Goal: Check status: Check status

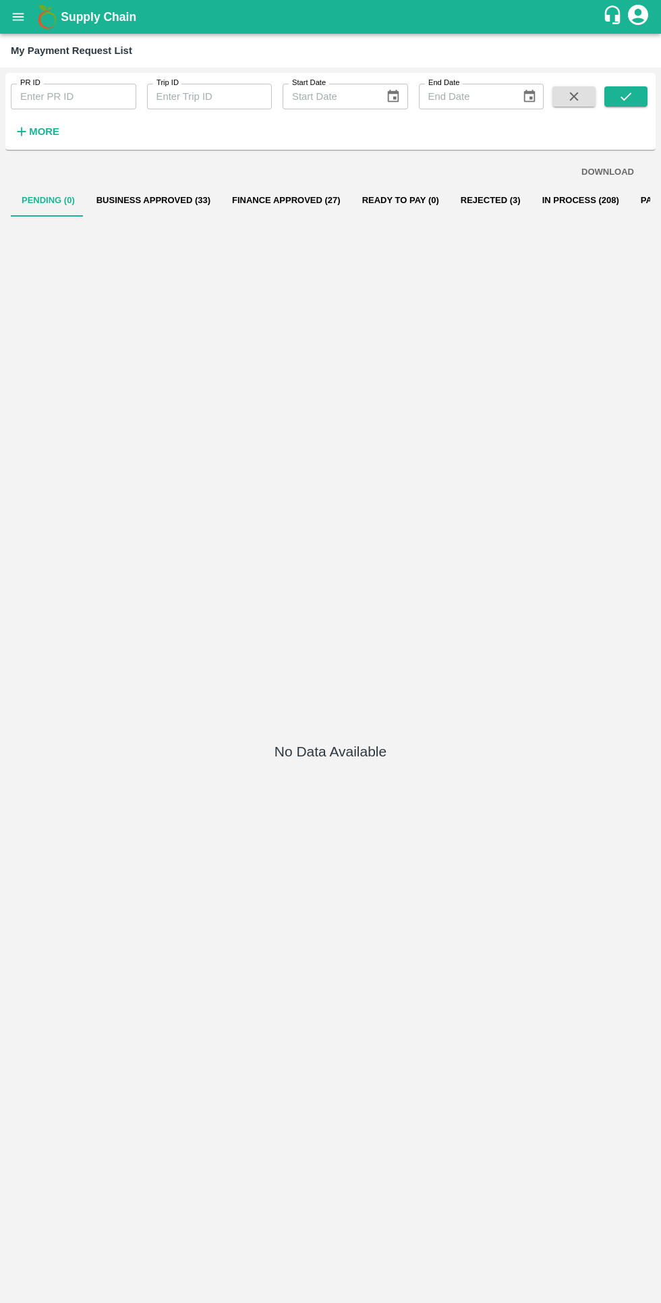
click at [24, 16] on icon "open drawer" at bounding box center [18, 16] width 15 height 15
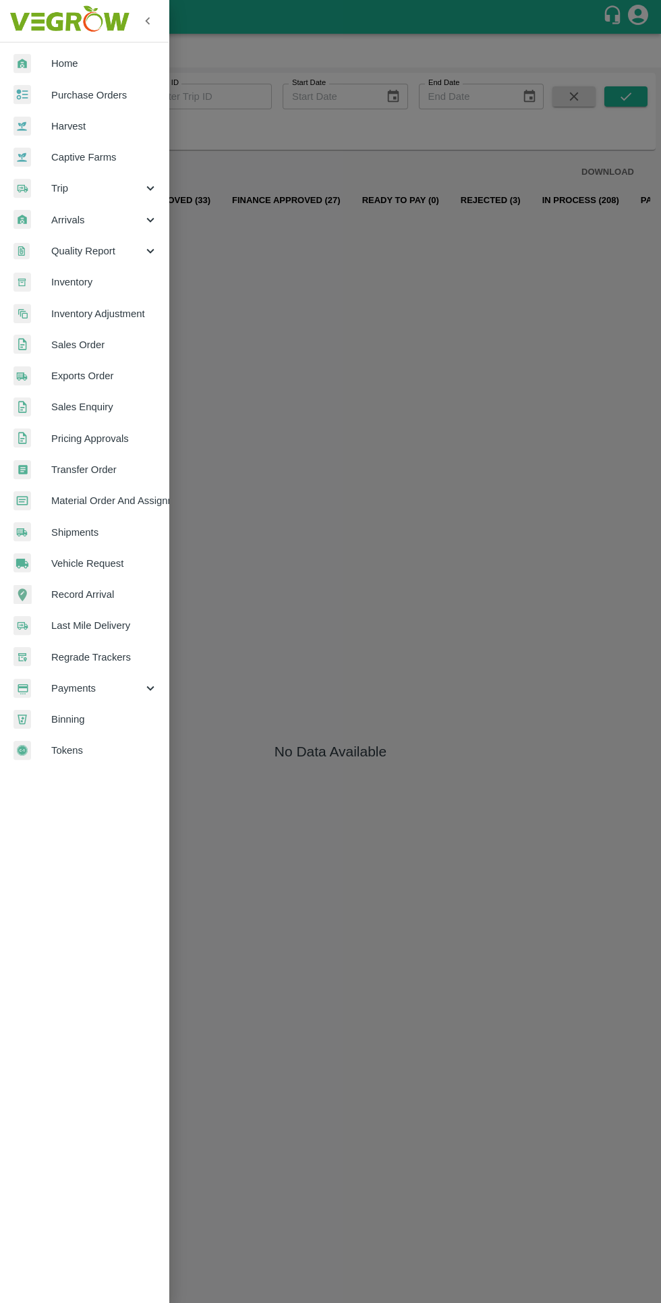
click at [72, 188] on span "Trip" at bounding box center [97, 188] width 92 height 15
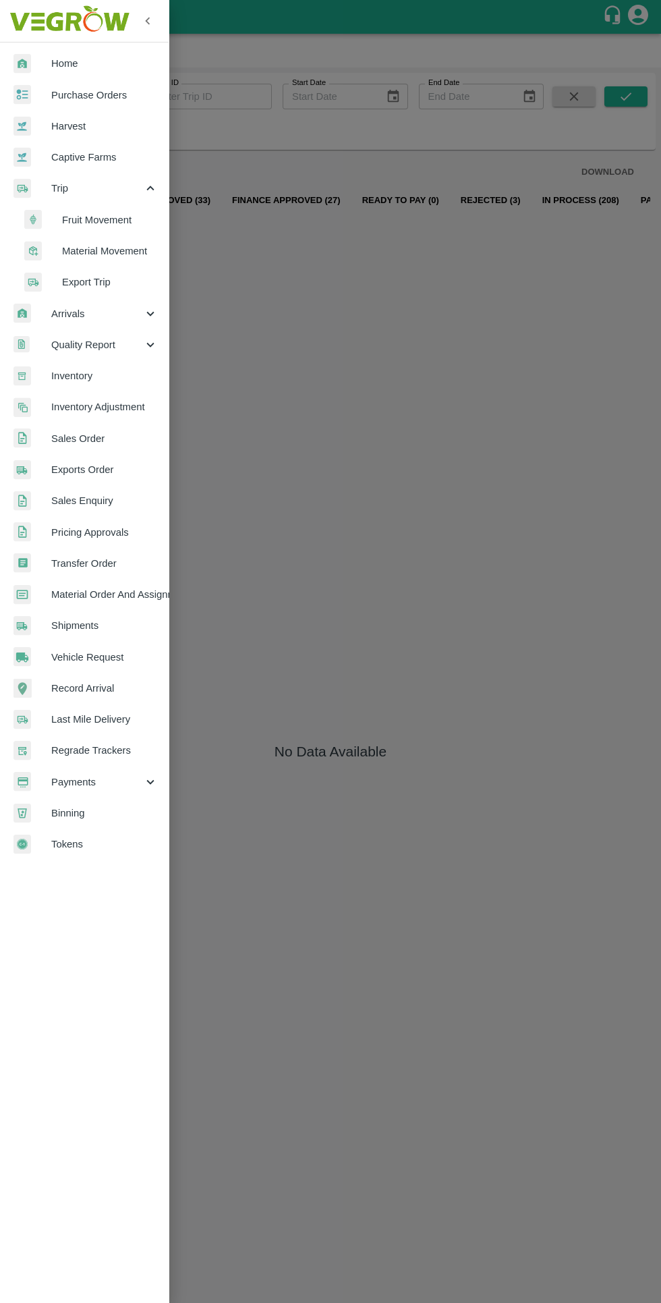
click at [77, 248] on span "Material Movement" at bounding box center [110, 251] width 96 height 15
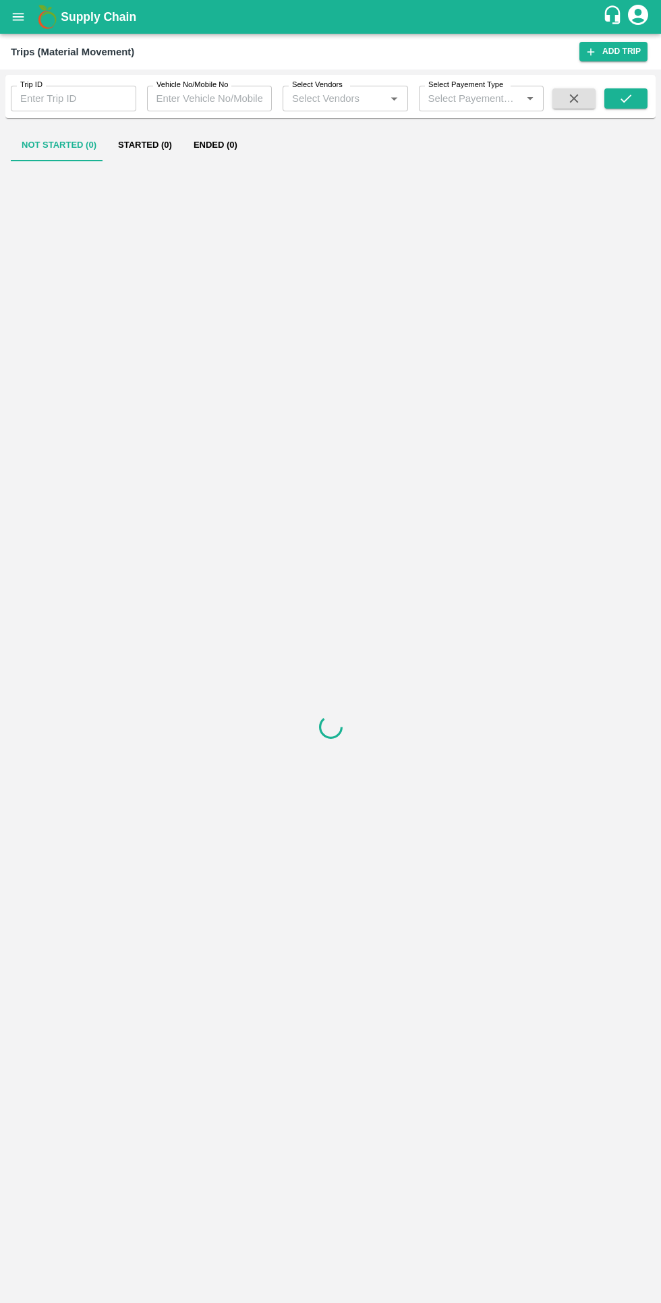
click at [89, 241] on div at bounding box center [331, 726] width 640 height 1131
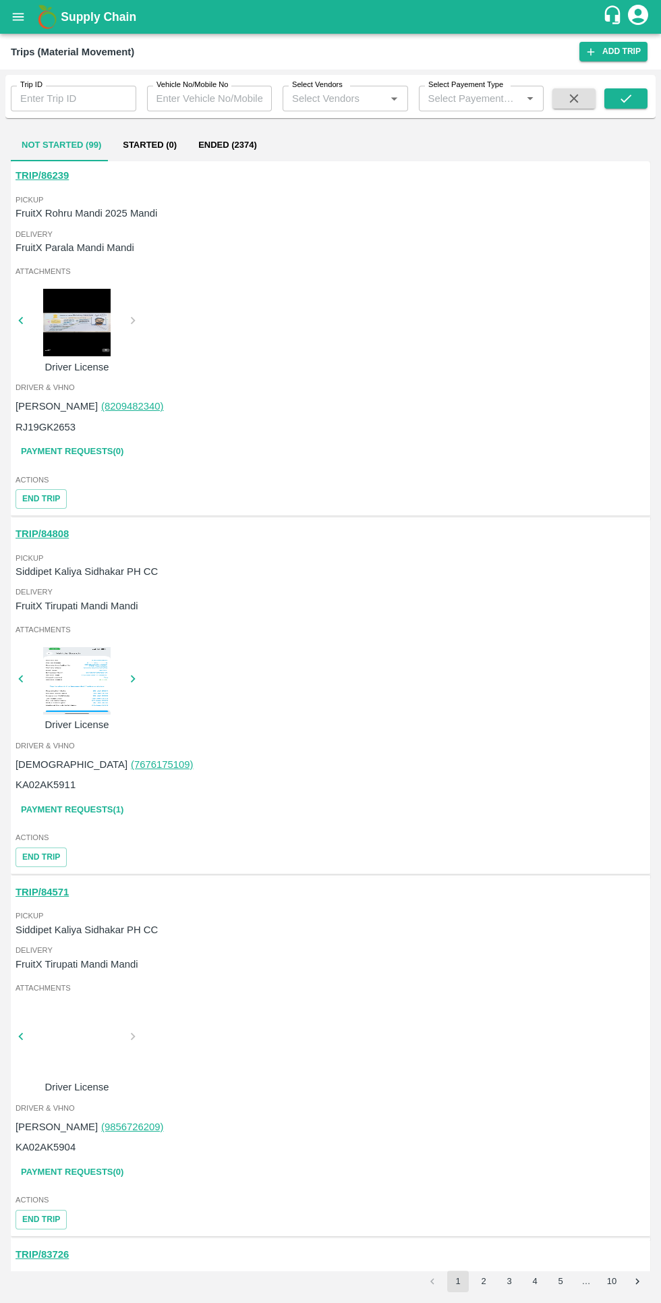
click at [332, 99] on input "Select Vendors" at bounding box center [334, 99] width 95 height 18
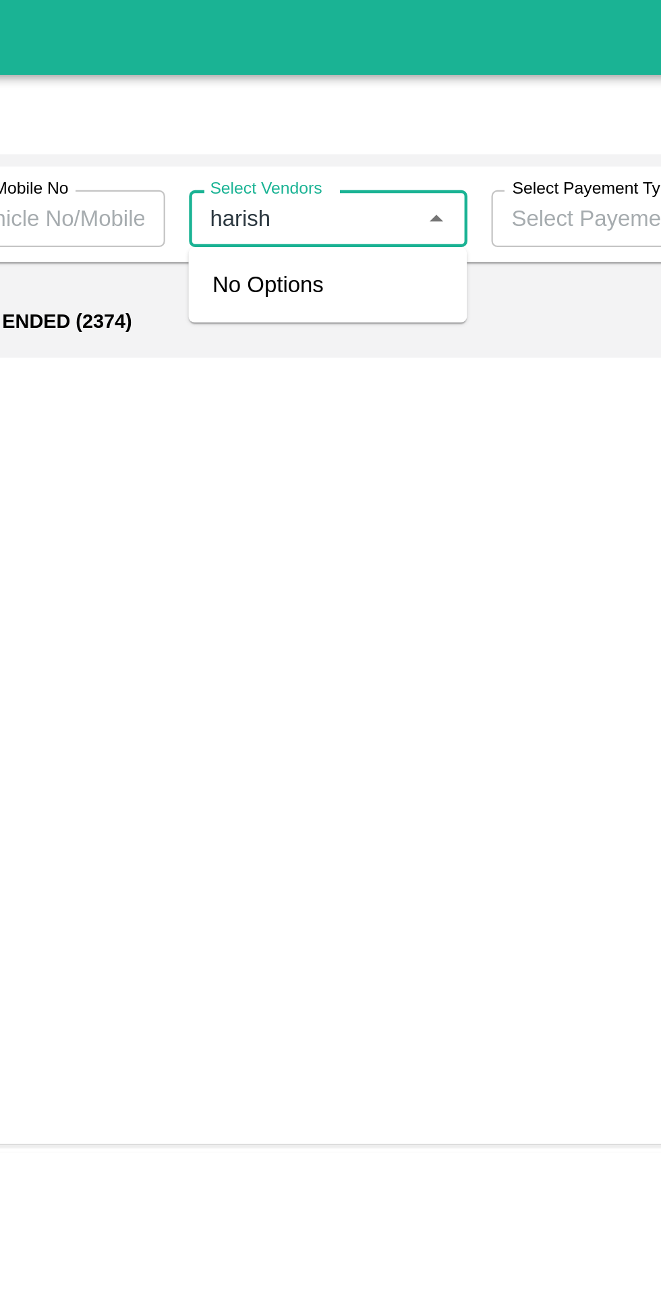
type input "harish"
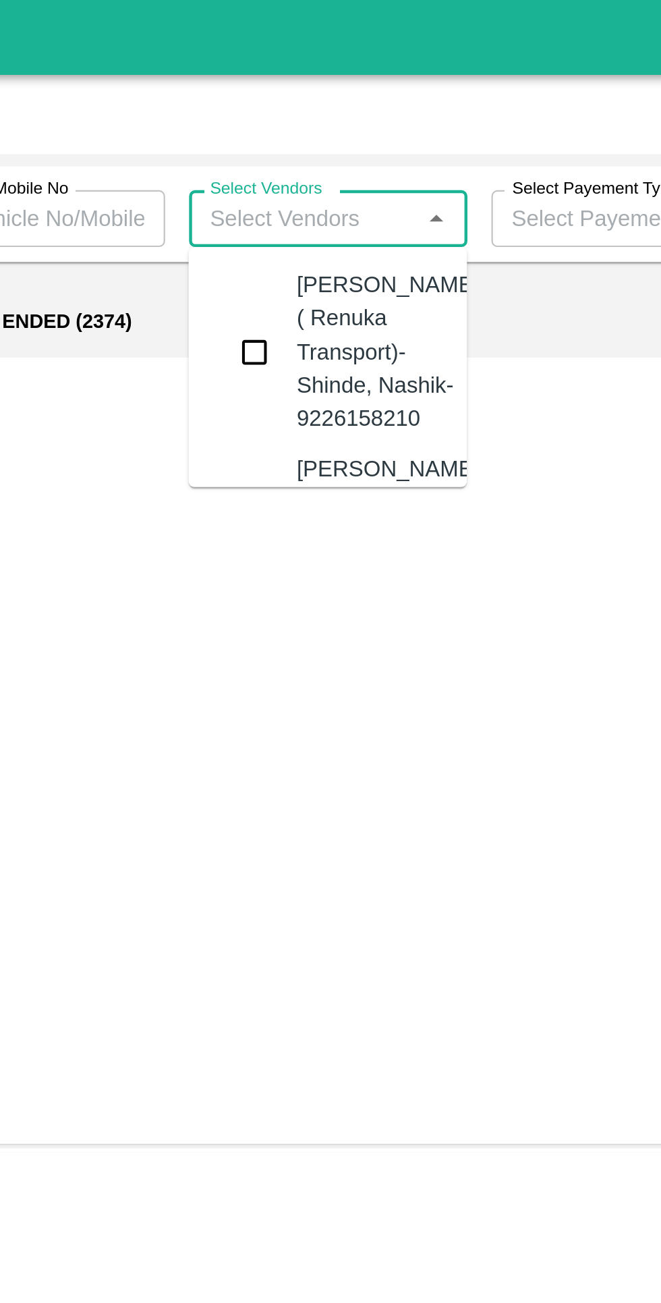
type input "s"
click at [302, 172] on input "checkbox" at bounding box center [312, 158] width 27 height 27
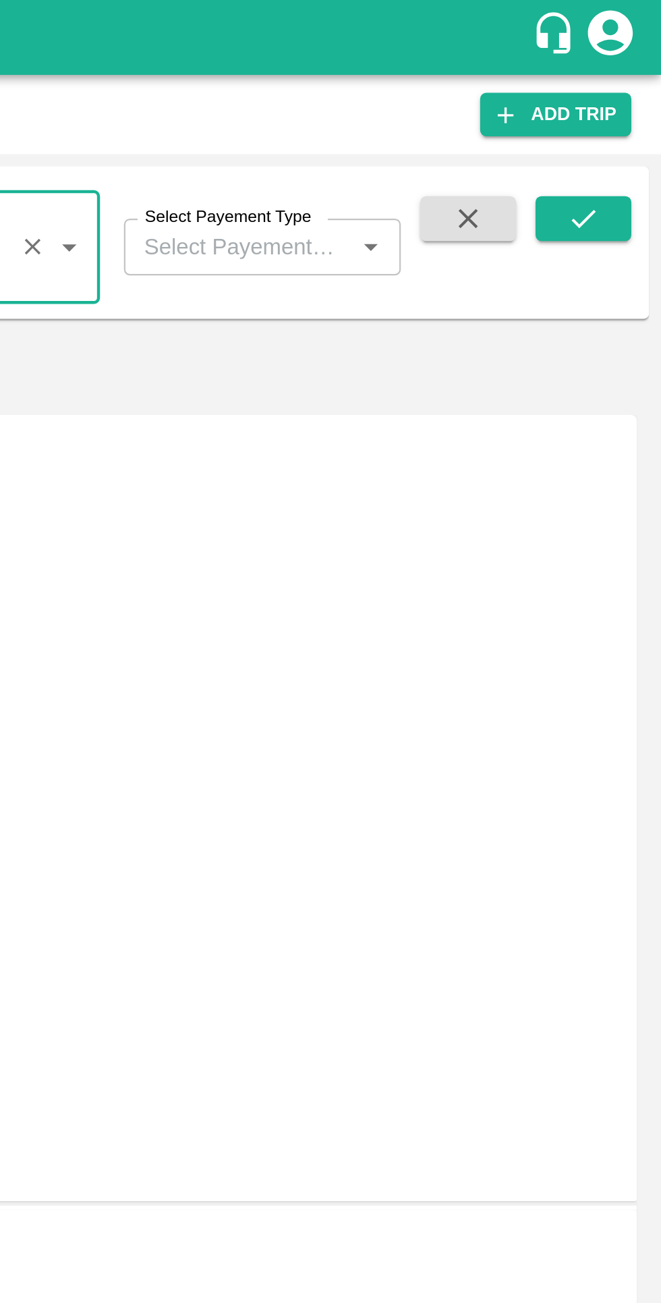
click at [619, 99] on icon "submit" at bounding box center [626, 98] width 15 height 15
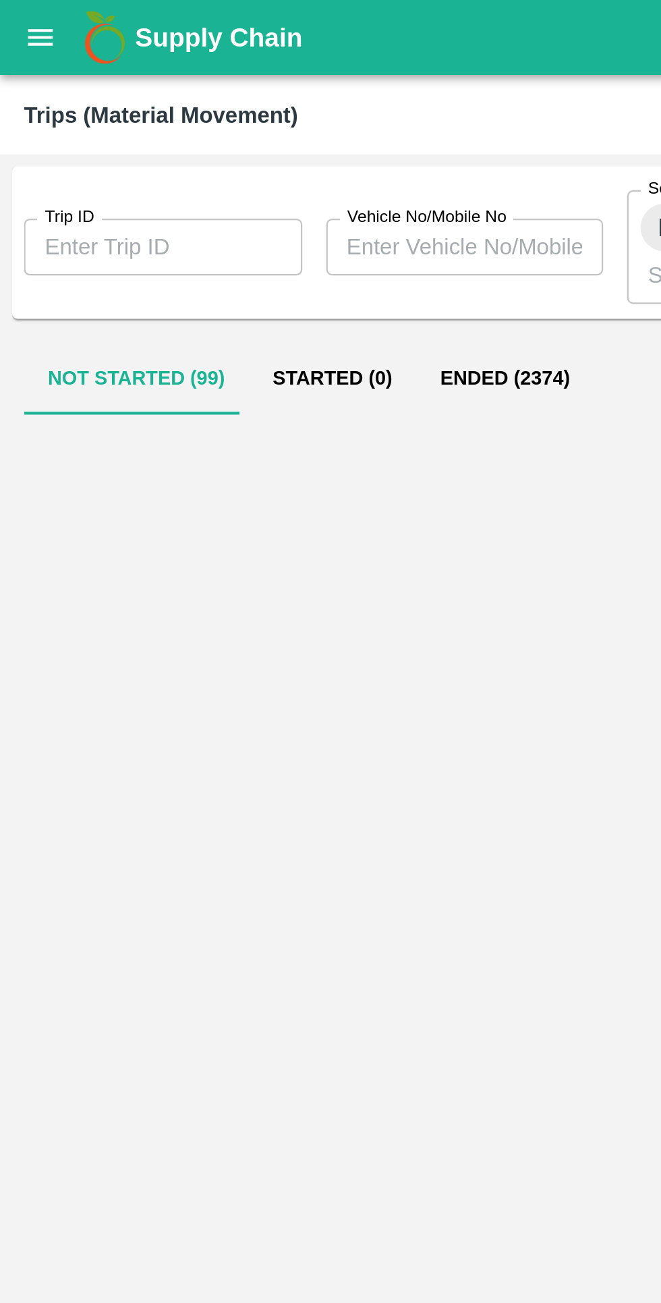
click at [211, 161] on button "Ended (2374)" at bounding box center [228, 171] width 80 height 32
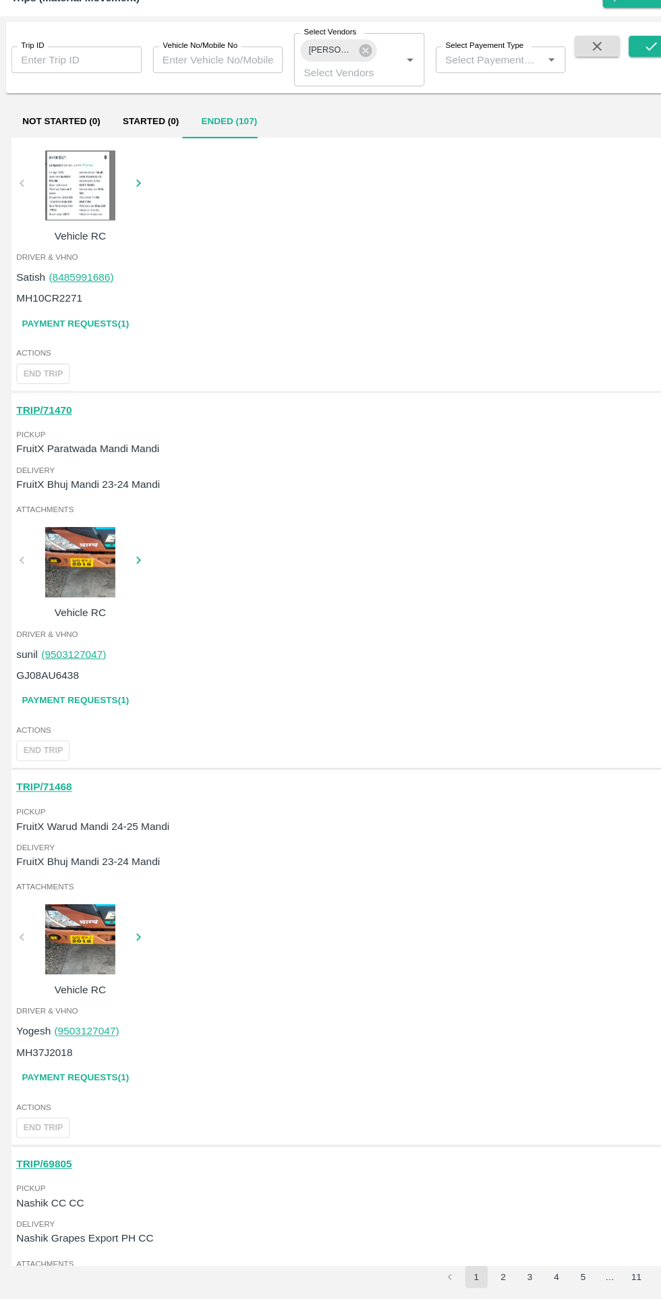
scroll to position [1202, 0]
click at [85, 956] on div at bounding box center [76, 957] width 101 height 67
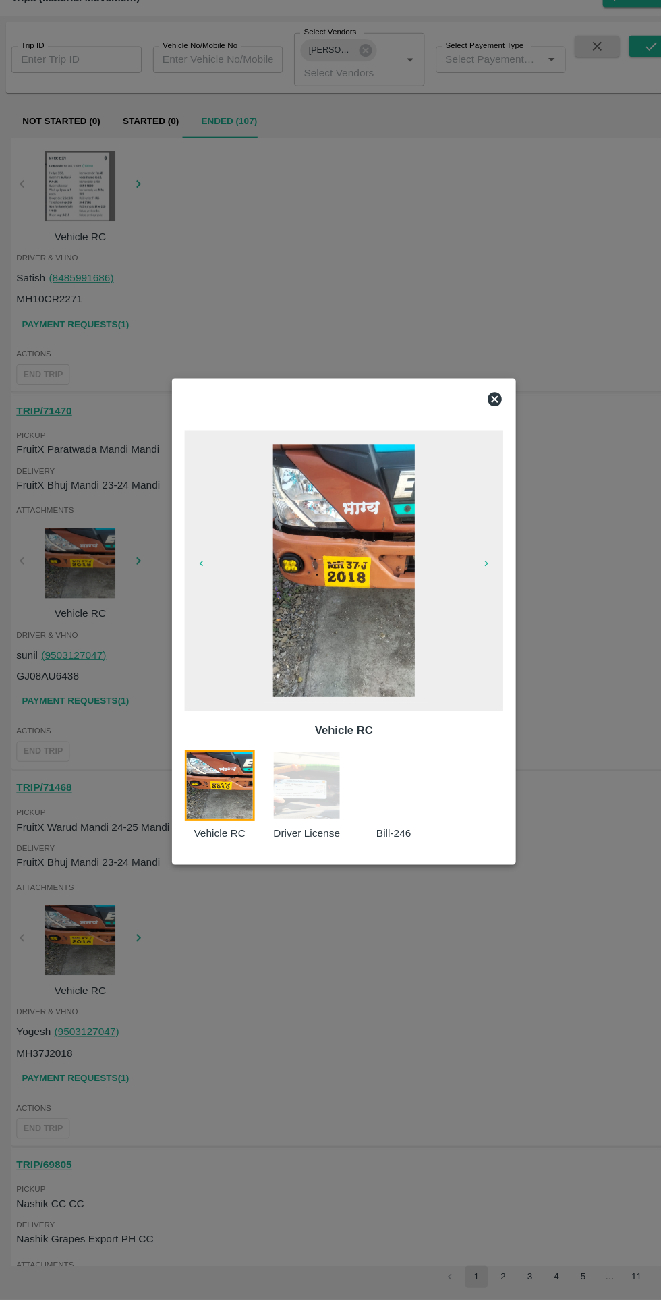
click at [388, 862] on div at bounding box center [387, 818] width 84 height 87
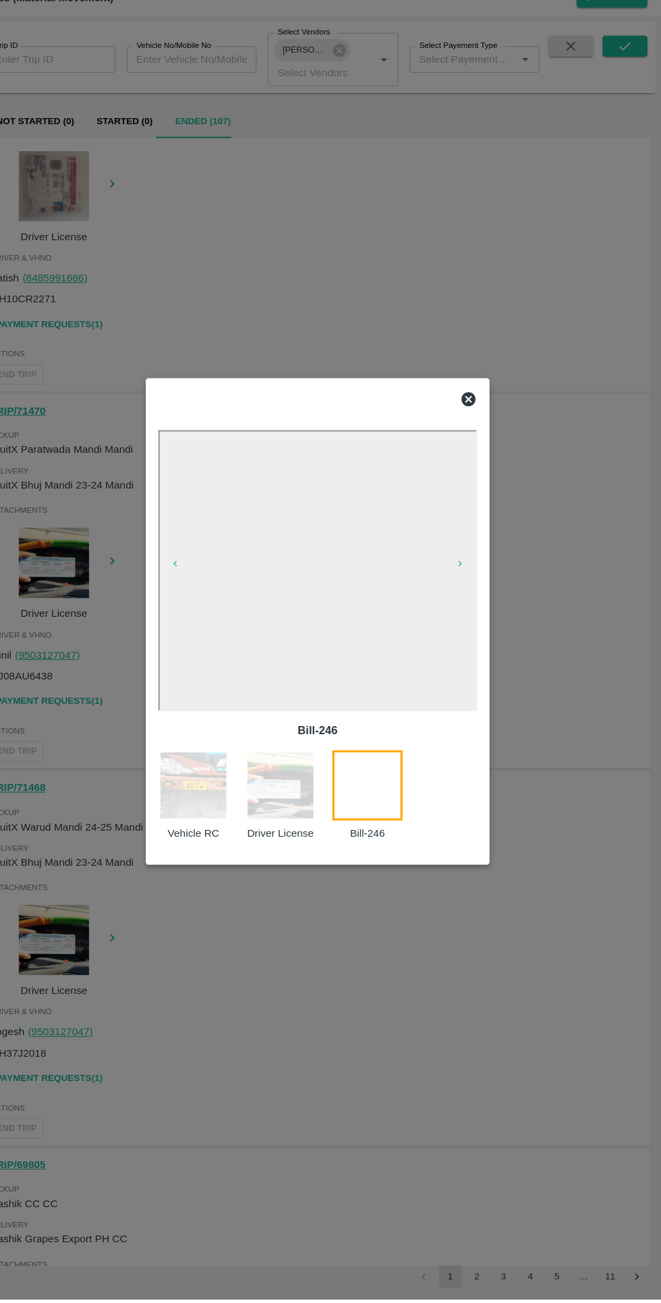
scroll to position [0, 0]
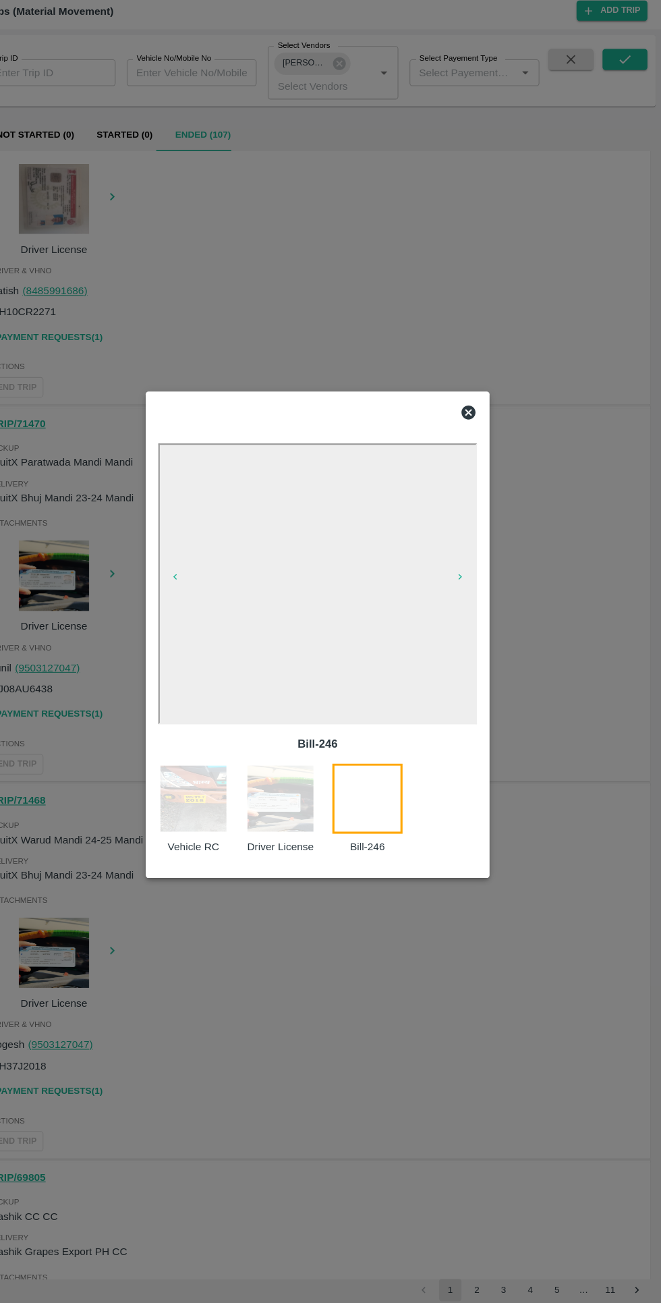
click at [82, 640] on div at bounding box center [330, 651] width 661 height 1303
